Goal: Task Accomplishment & Management: Use online tool/utility

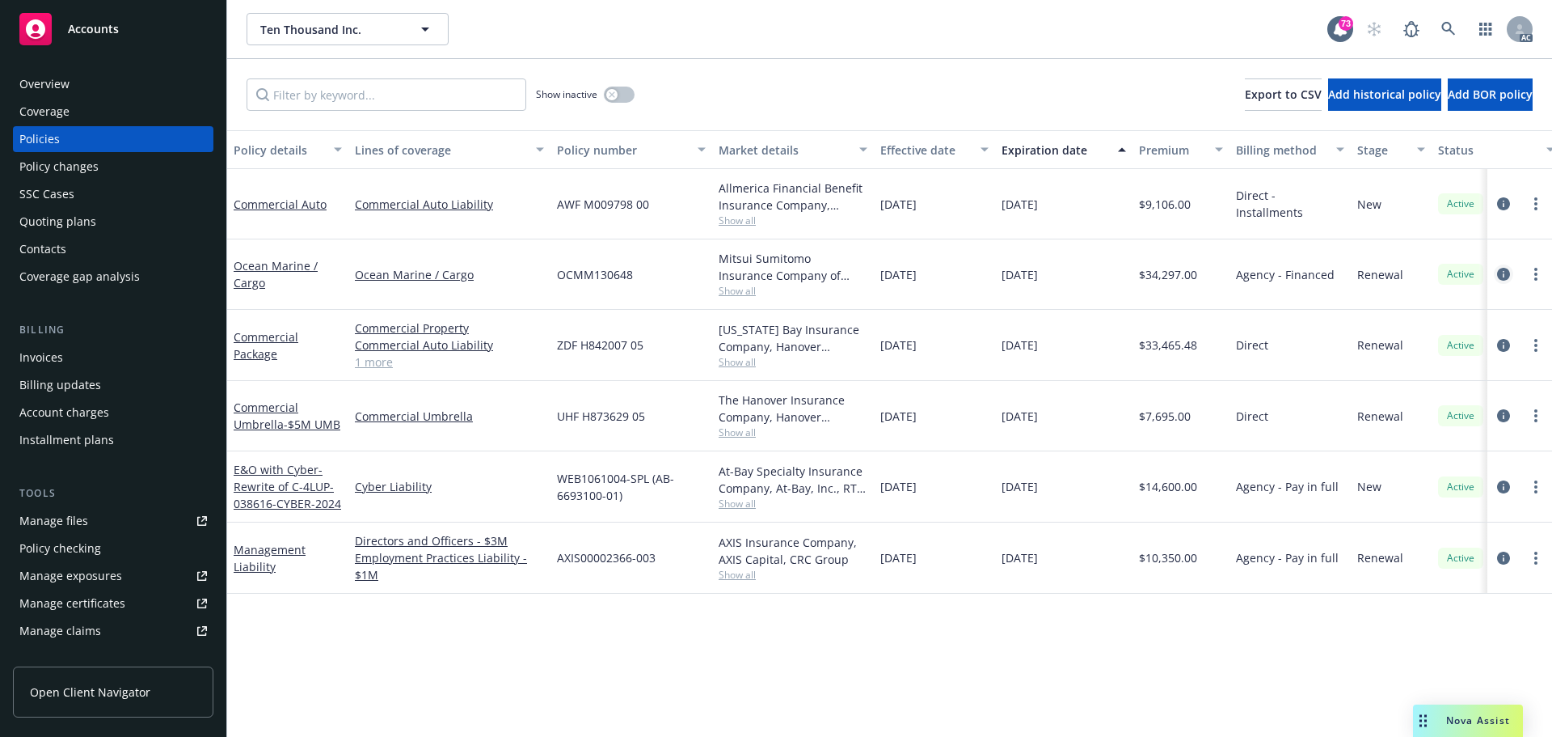
click at [1505, 275] on icon "circleInformation" at bounding box center [1503, 274] width 13 height 13
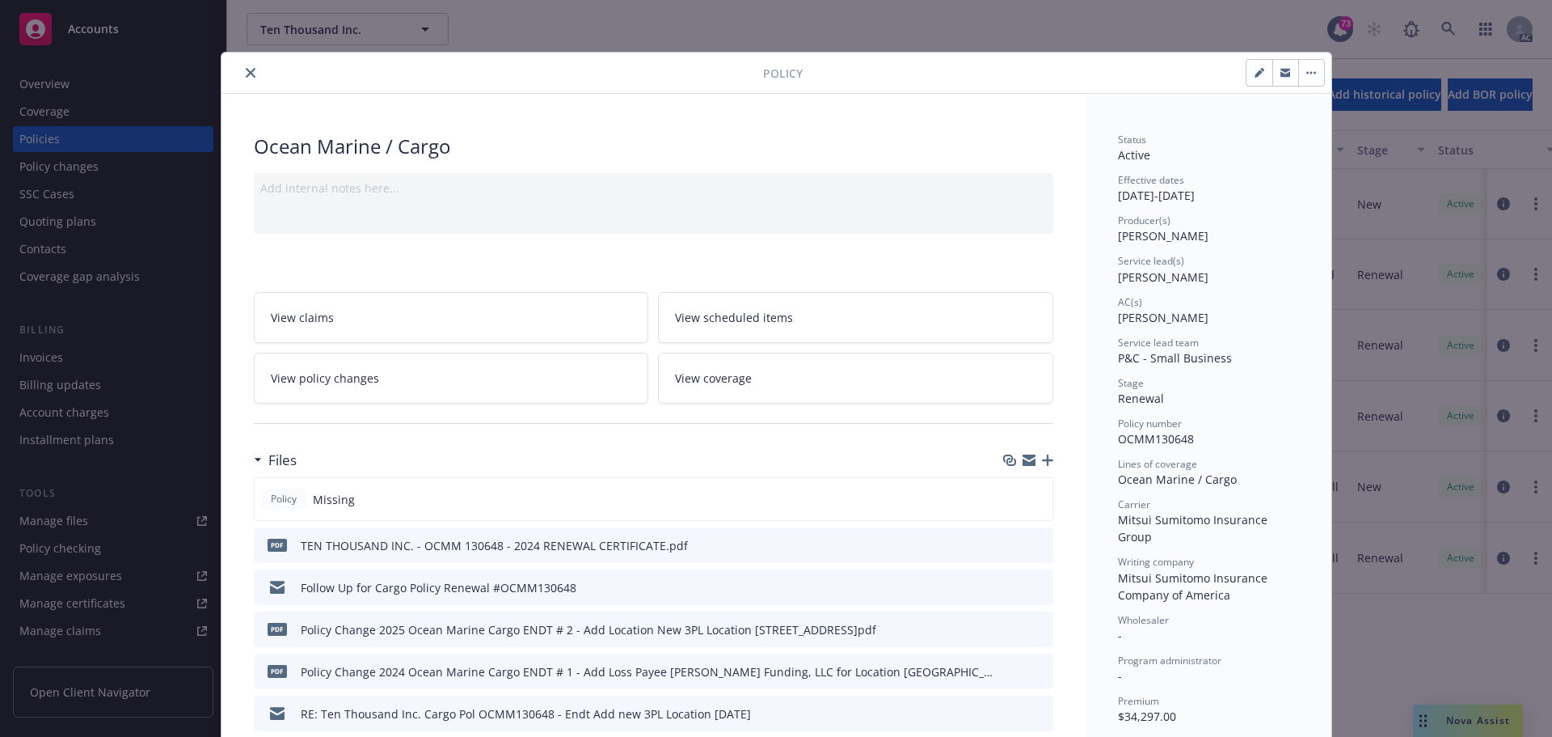
scroll to position [81, 0]
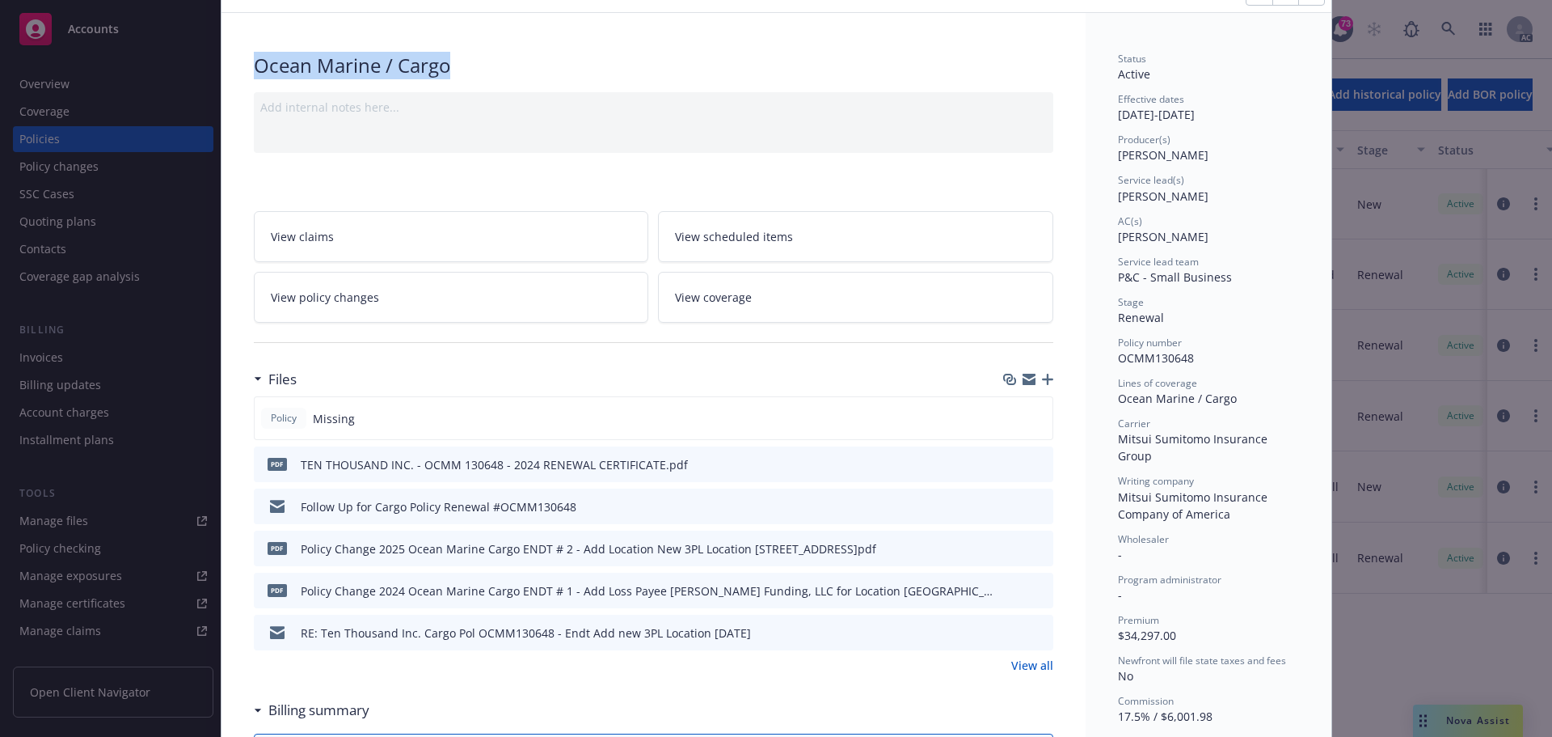
drag, startPoint x: 431, startPoint y: 67, endPoint x: 243, endPoint y: 66, distance: 188.4
copy div "Ocean Marine / Cargo"
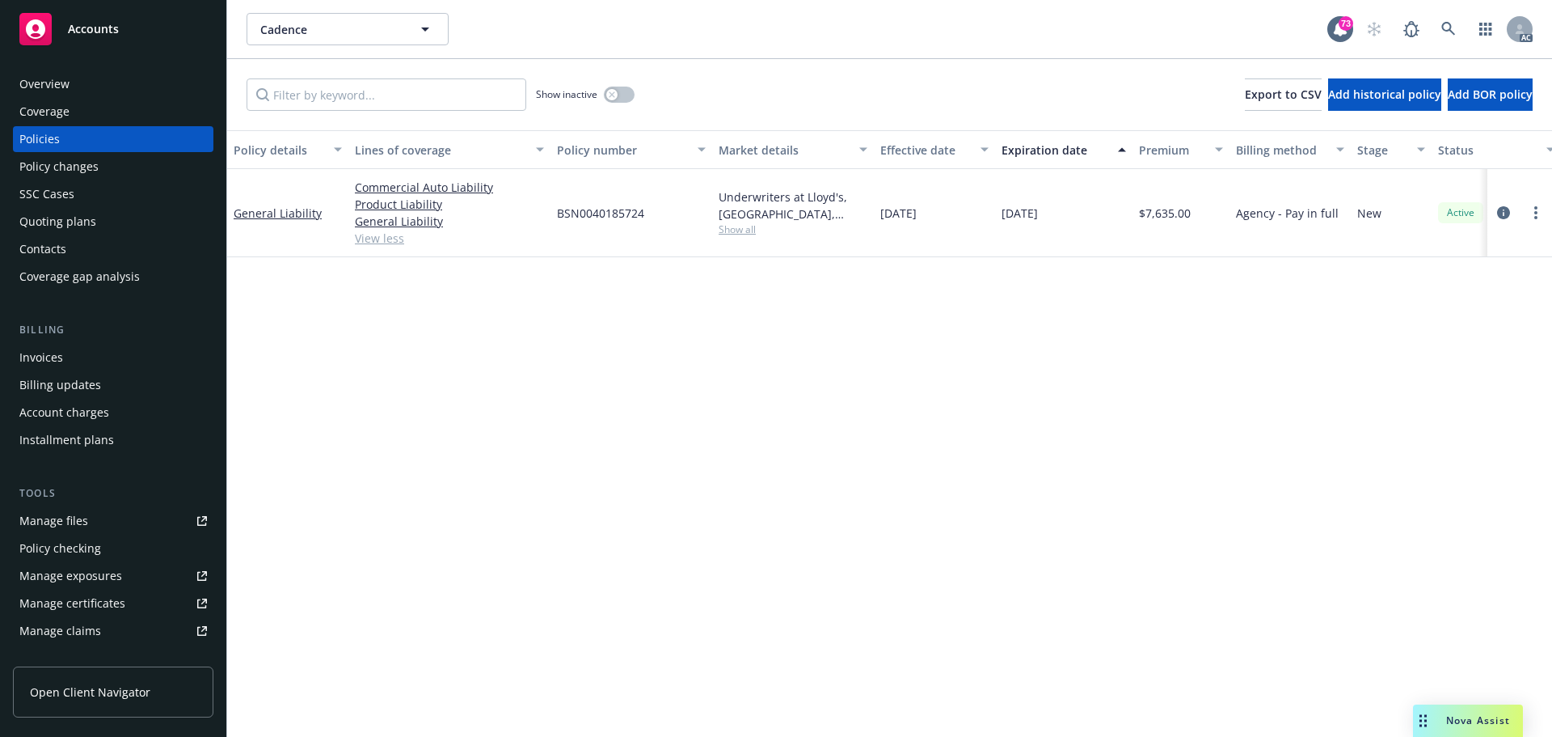
click at [736, 228] on span "Show all" at bounding box center [793, 229] width 149 height 14
click at [442, 376] on div "Policy details Lines of coverage Policy number Market details Effective date Ex…" at bounding box center [889, 433] width 1325 height 606
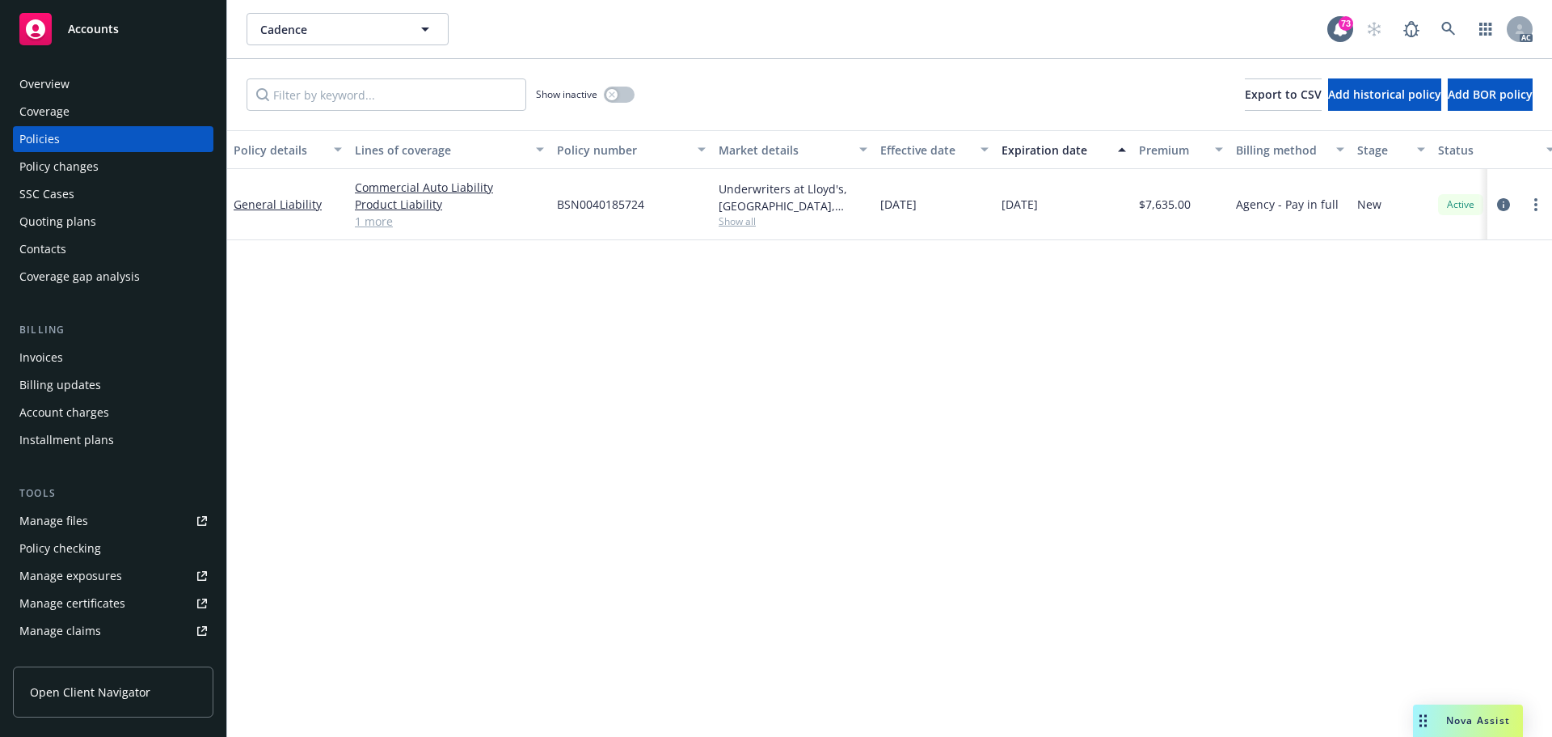
click at [387, 225] on link "1 more" at bounding box center [449, 221] width 189 height 17
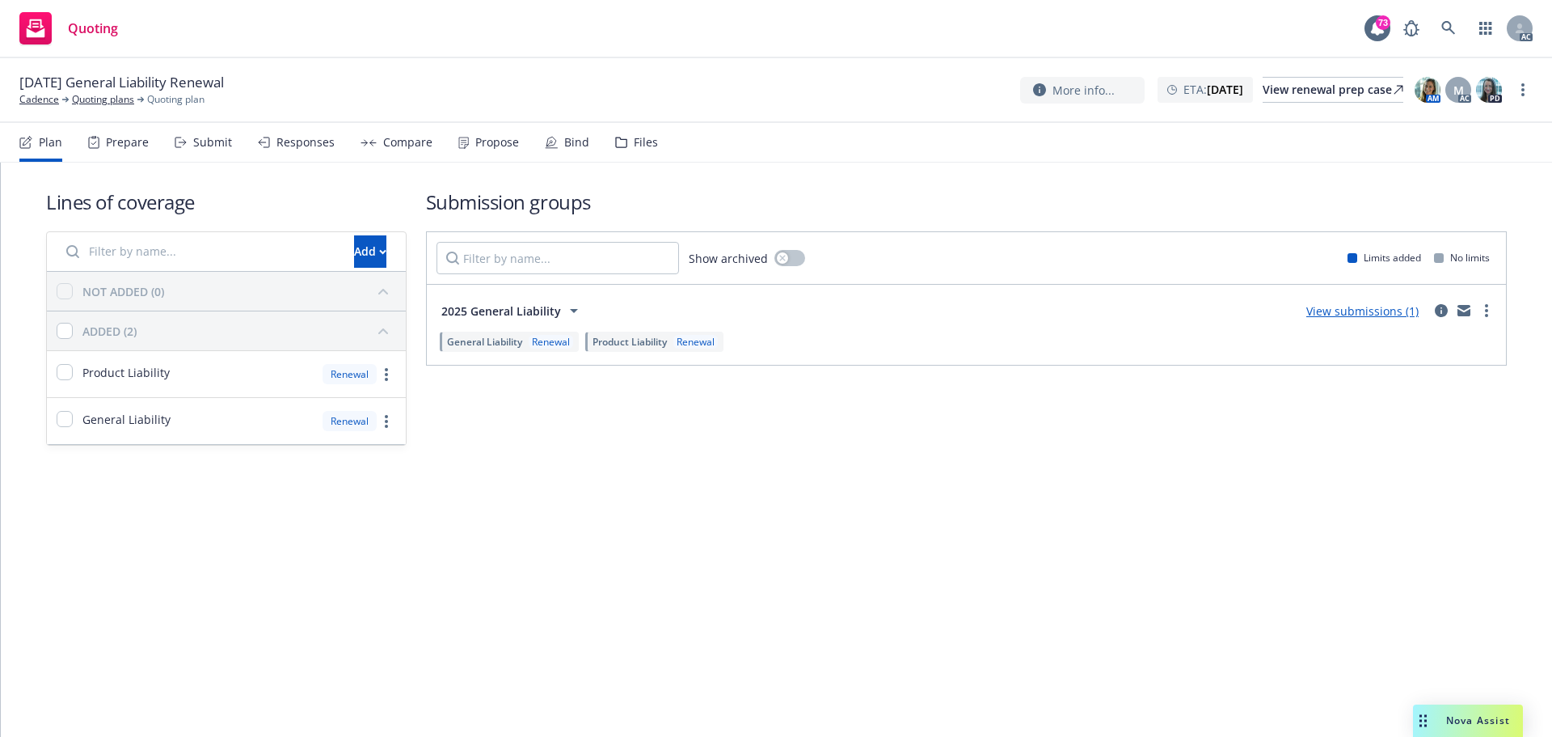
click at [202, 155] on div "Submit" at bounding box center [203, 142] width 57 height 39
